Goal: Communication & Community: Answer question/provide support

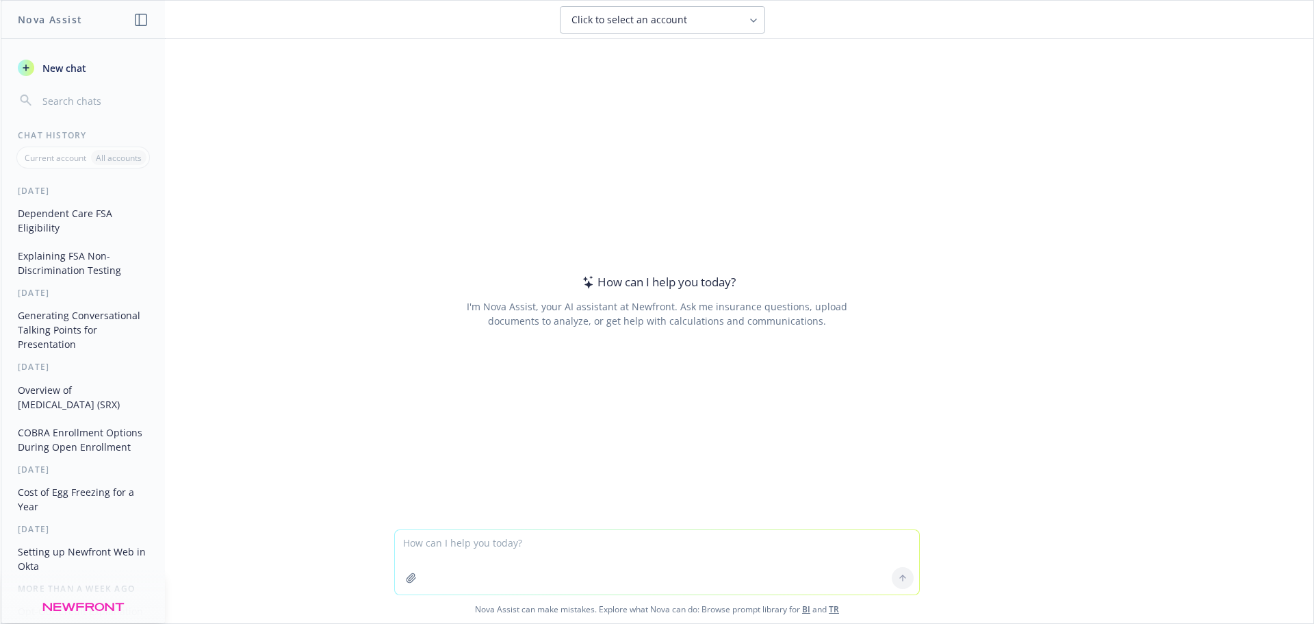
click at [562, 552] on textarea at bounding box center [657, 562] width 524 height 64
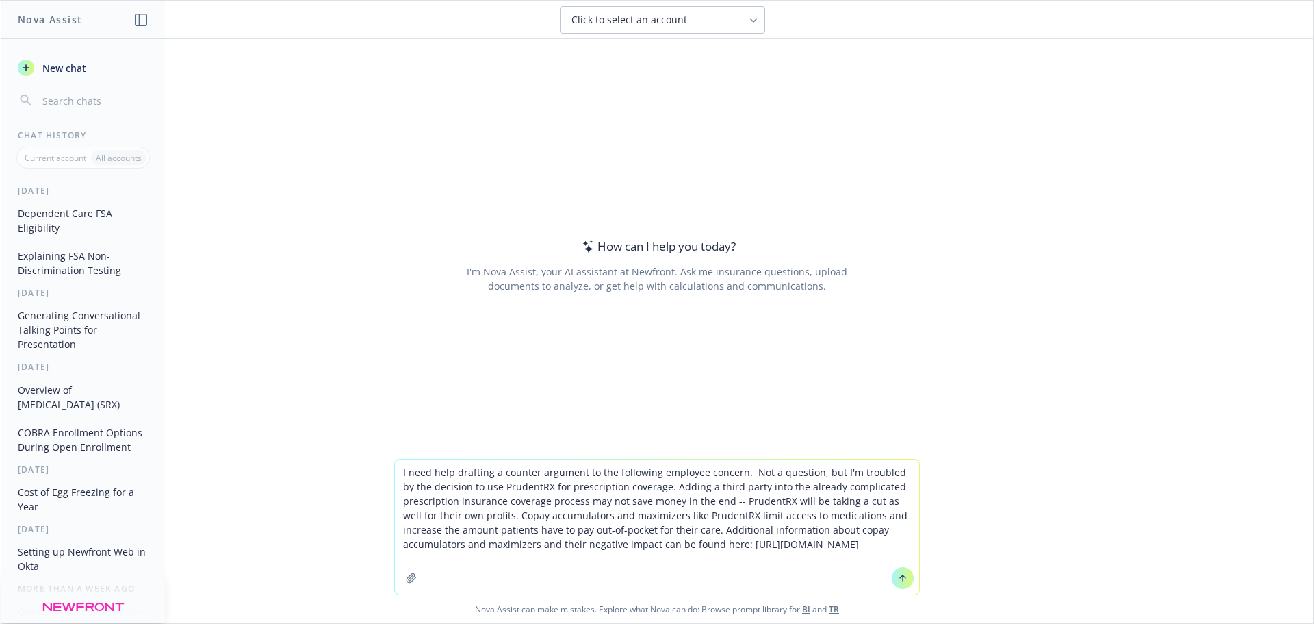
drag, startPoint x: 759, startPoint y: 483, endPoint x: 829, endPoint y: 472, distance: 70.7
click at [829, 472] on textarea "I need help drafting a counter argument to the following employee concern. Not …" at bounding box center [657, 526] width 524 height 135
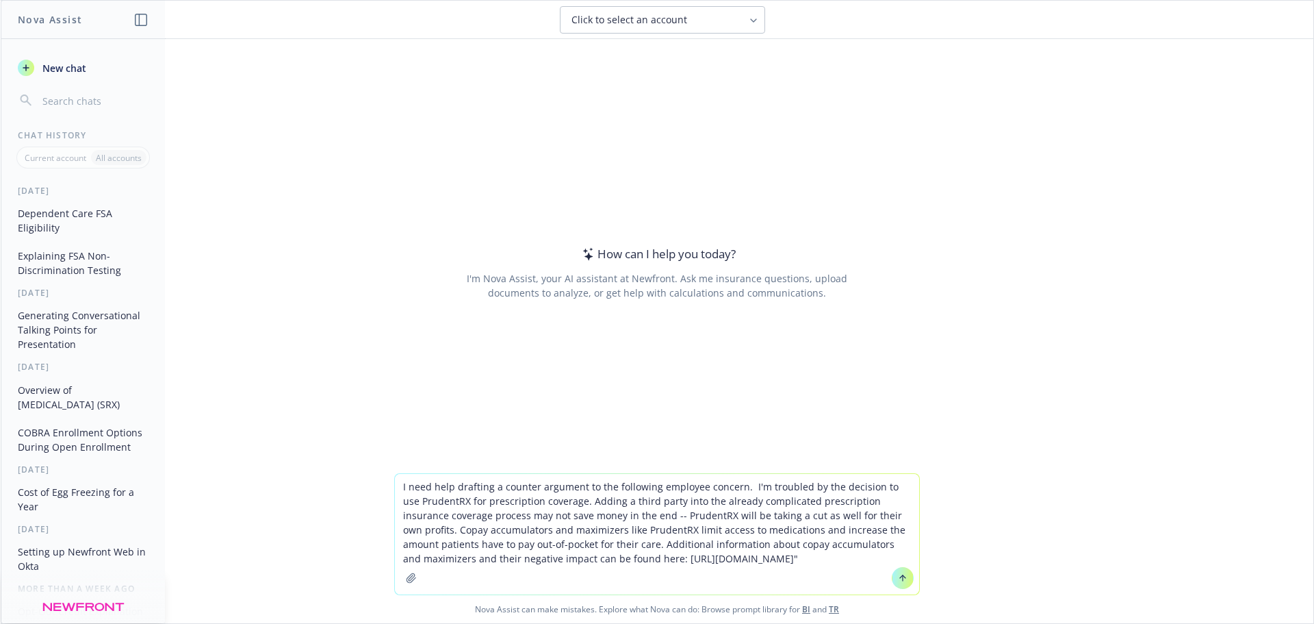
click at [742, 485] on textarea "I need help drafting a counter argument to the following employee concern. I'm …" at bounding box center [657, 534] width 524 height 120
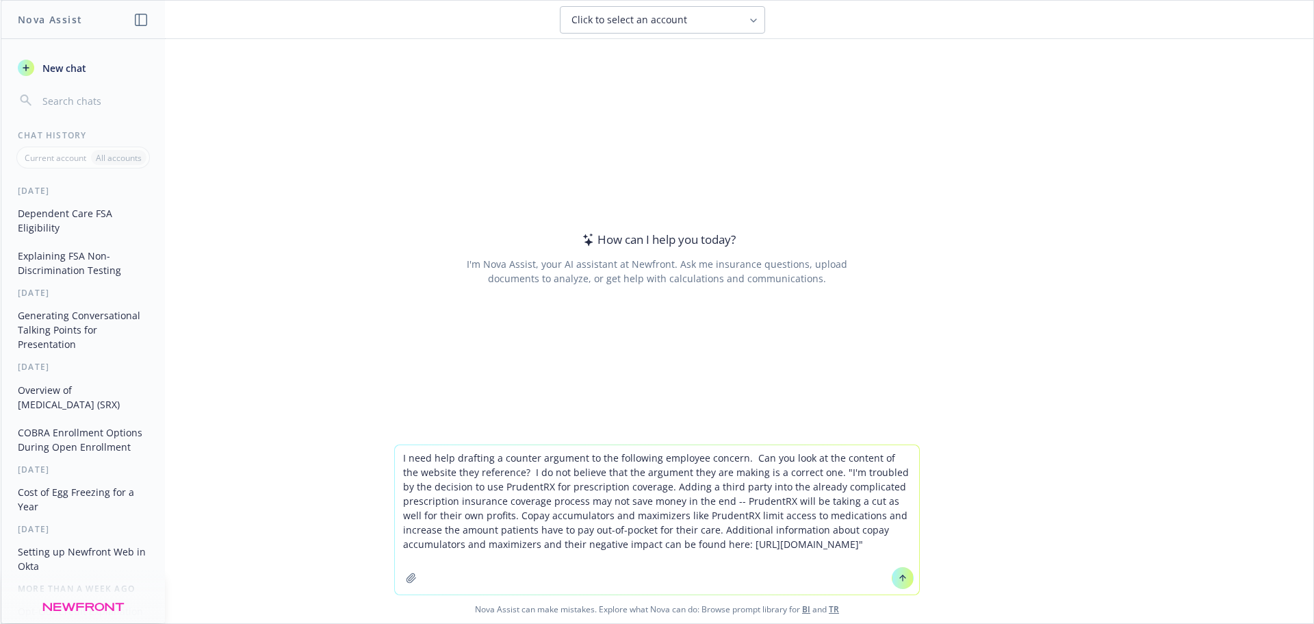
type textarea "I need help drafting a counter argument to the following employee concern. Can …"
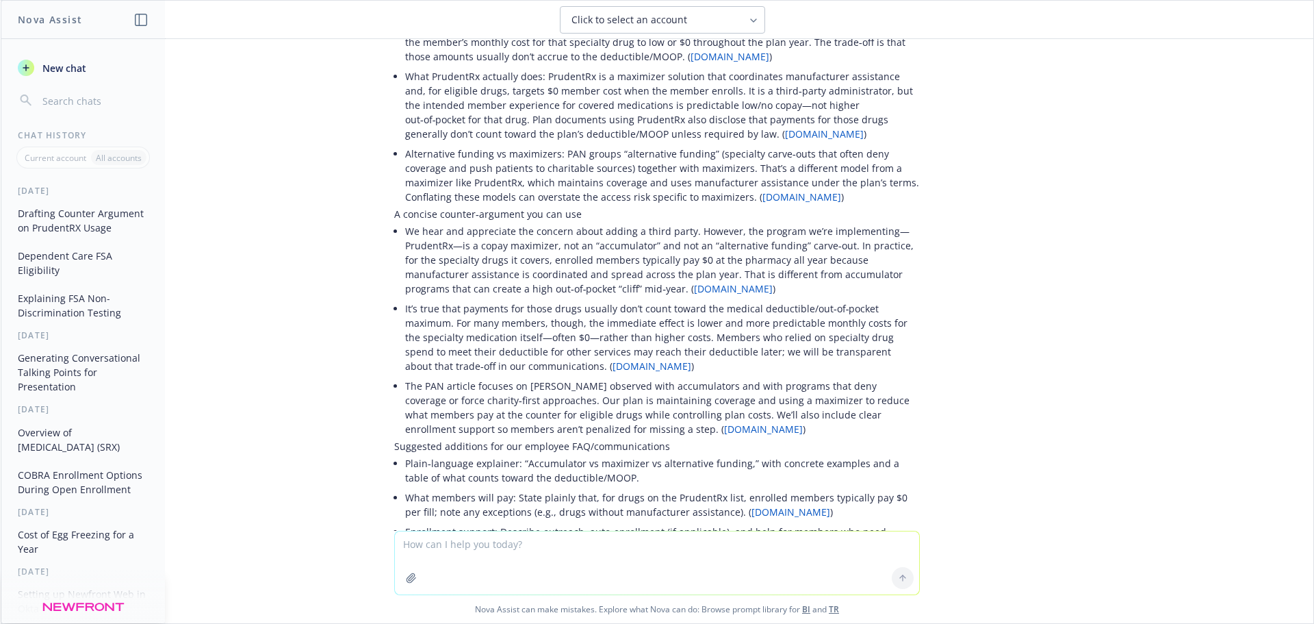
scroll to position [361, 0]
click at [549, 429] on li "The PAN article focuses on [PERSON_NAME] observed with accumulators and with pr…" at bounding box center [662, 403] width 515 height 63
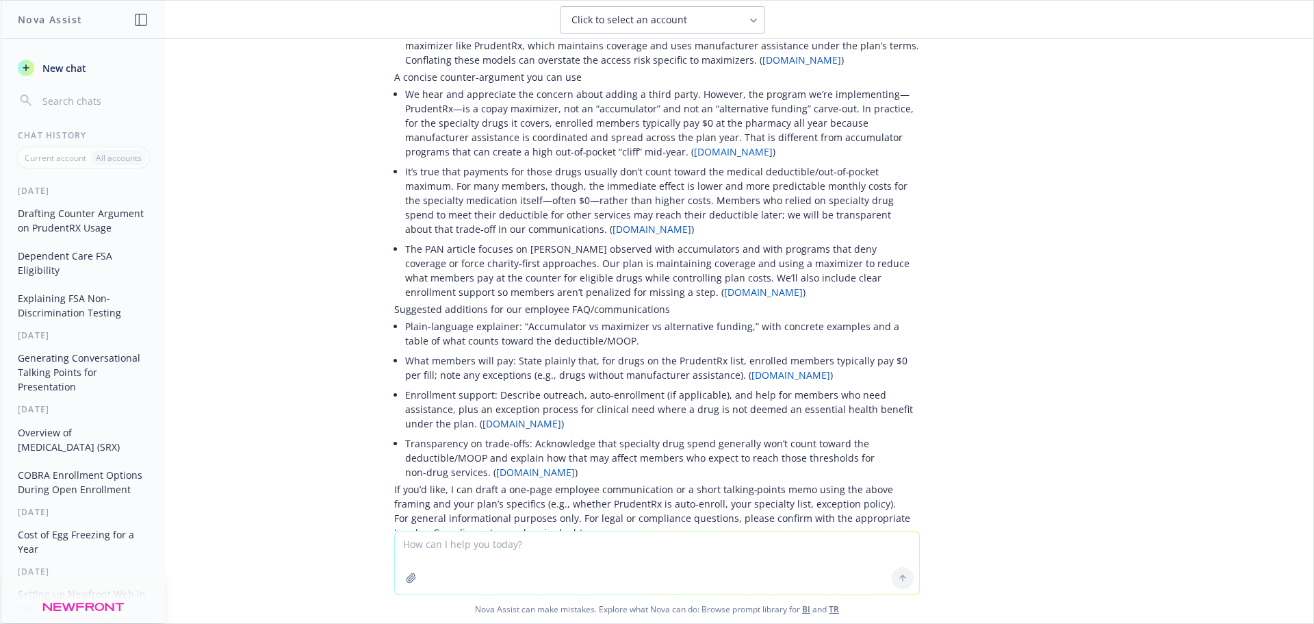
scroll to position [498, 0]
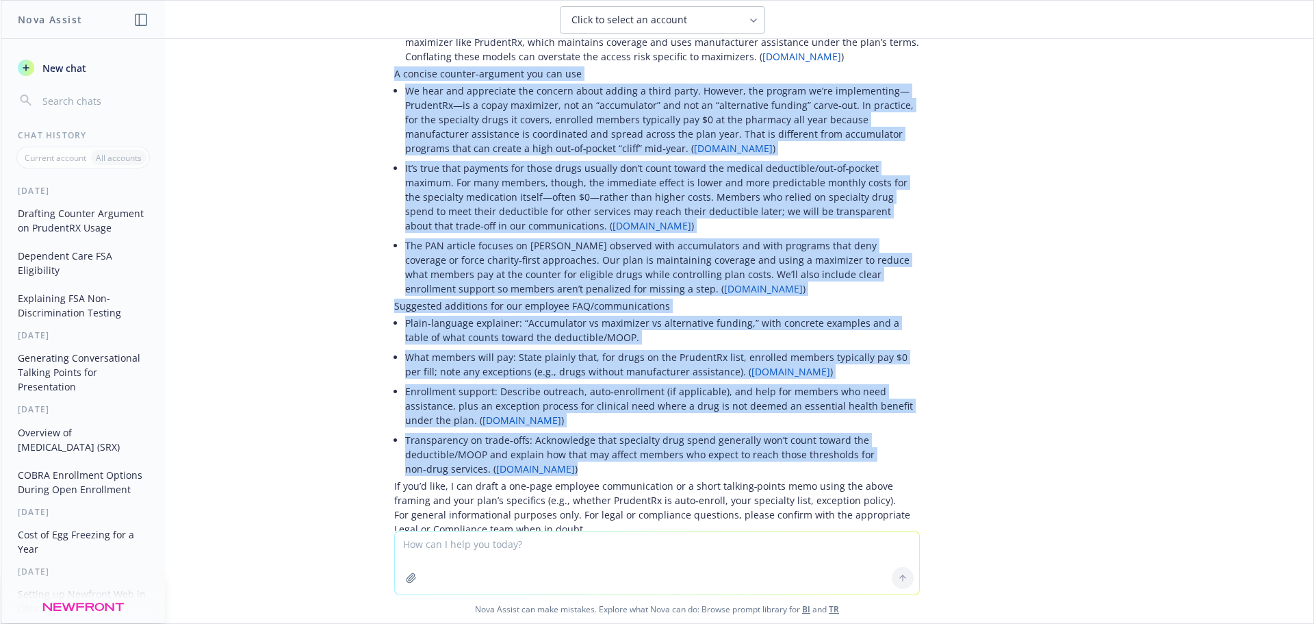
drag, startPoint x: 516, startPoint y: 468, endPoint x: 383, endPoint y: 77, distance: 412.4
click at [383, 77] on div "Thanks—happy to help. I reviewed the PAN Foundation page the employee cited and…" at bounding box center [657, 137] width 548 height 858
copy div "L ipsumdo sitamet‑consecte adi eli sed Do eius tem incididunt utl etdolor magna…"
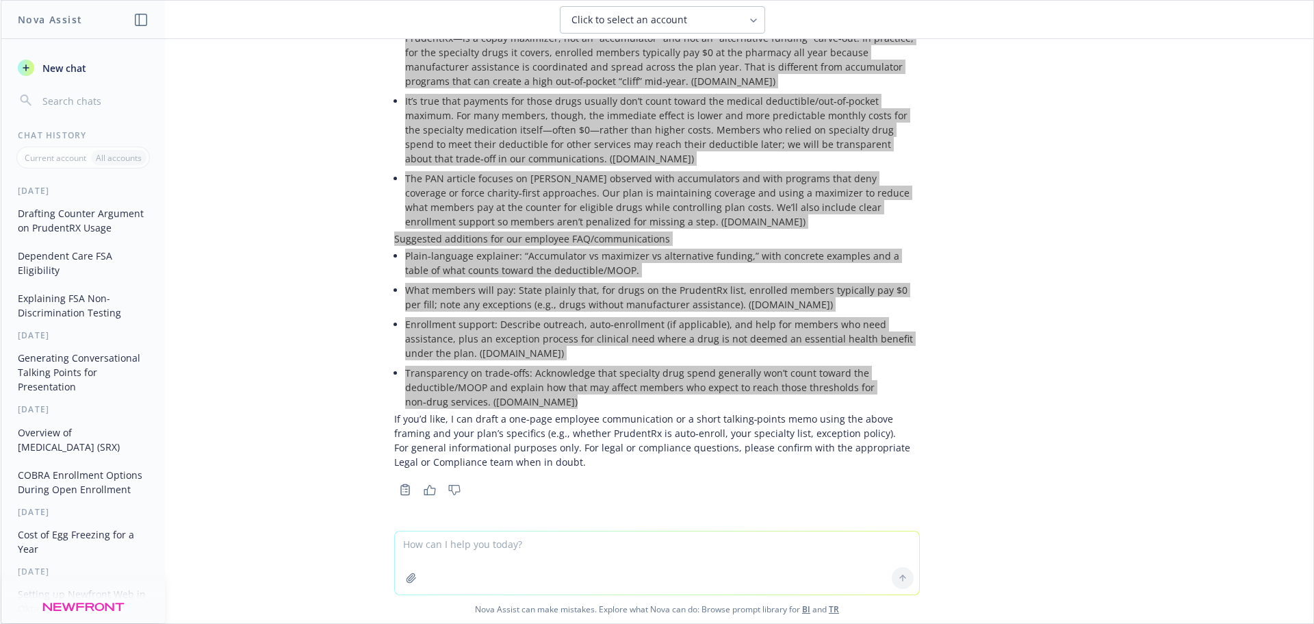
scroll to position [567, 0]
